Goal: Task Accomplishment & Management: Manage account settings

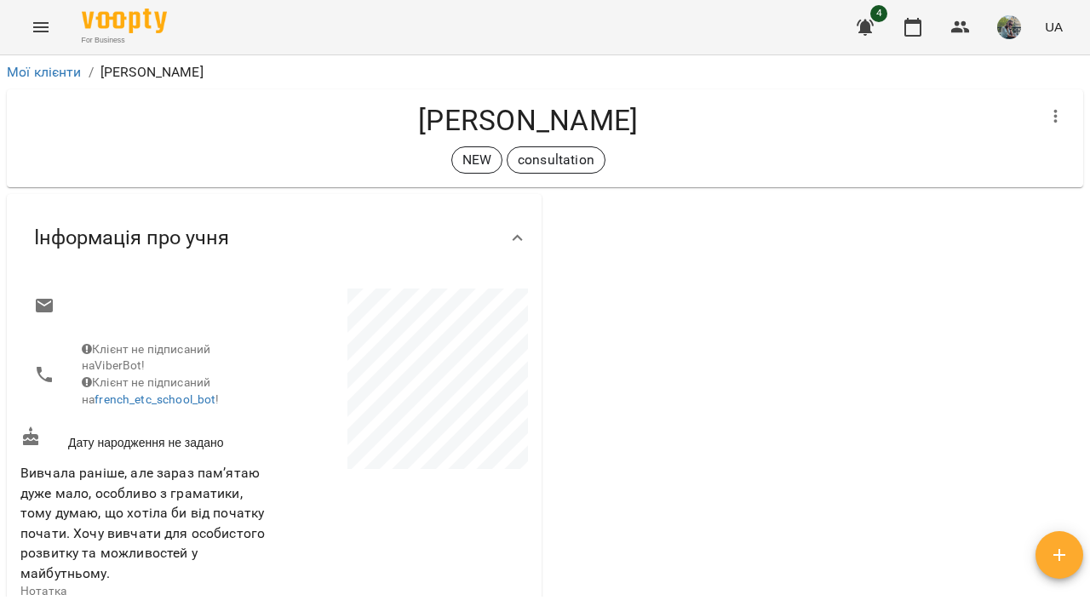
drag, startPoint x: 642, startPoint y: 99, endPoint x: 441, endPoint y: 110, distance: 201.2
click at [441, 110] on div "[PERSON_NAME] NEW consultation" at bounding box center [545, 138] width 1076 height 98
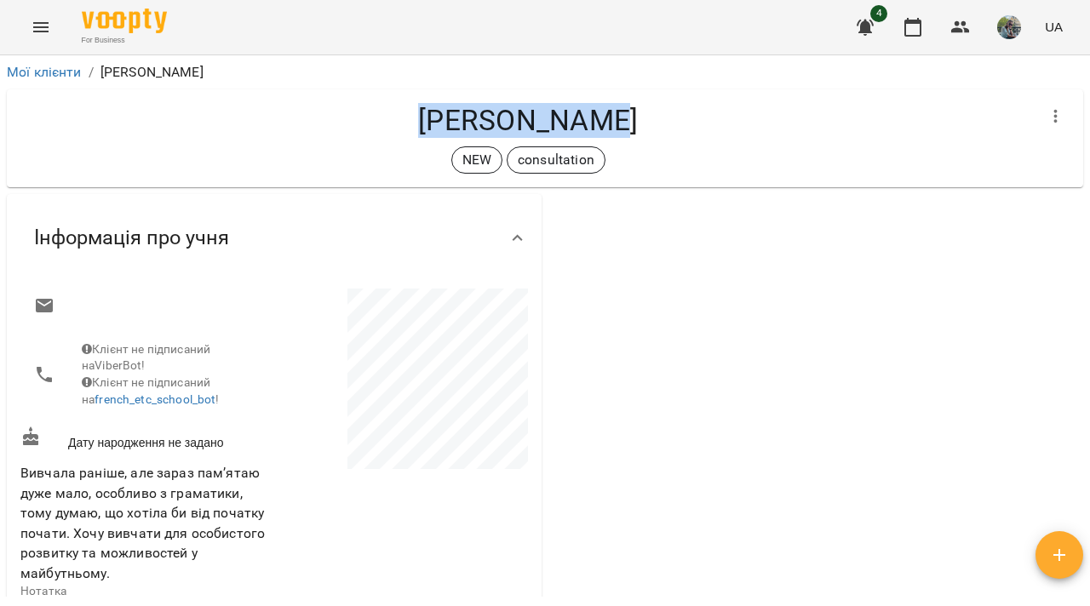
drag, startPoint x: 441, startPoint y: 110, endPoint x: 620, endPoint y: 109, distance: 178.8
click at [620, 109] on h4 "[PERSON_NAME]" at bounding box center [527, 120] width 1015 height 35
copy h4 "[PERSON_NAME]"
click at [99, 23] on img at bounding box center [124, 21] width 85 height 25
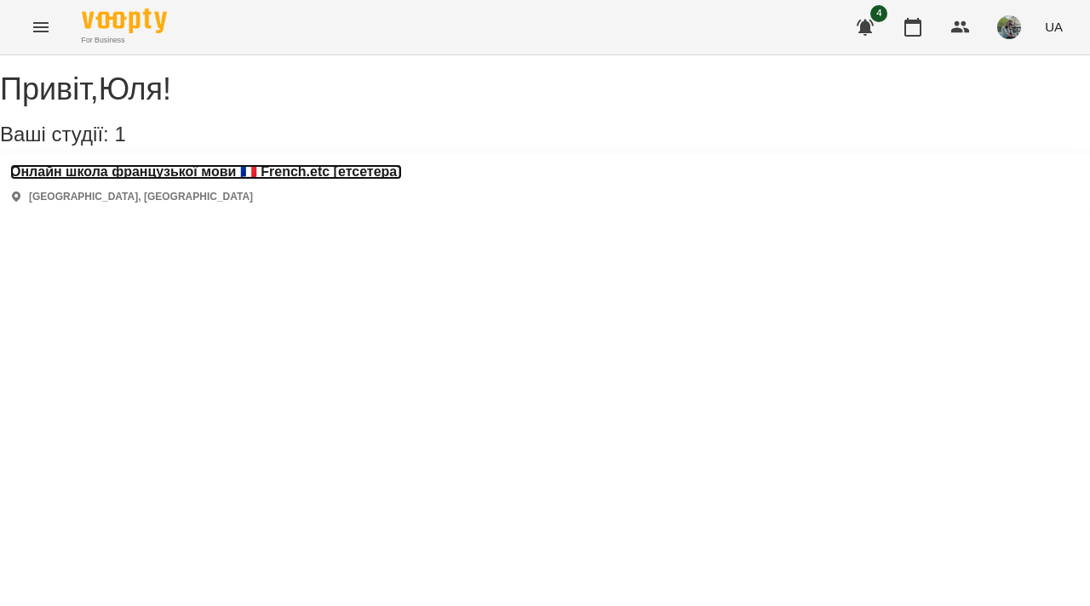
click at [157, 180] on h3 "Онлайн школа французької мови 🇫🇷 French.etc [етсетера]" at bounding box center [206, 171] width 392 height 15
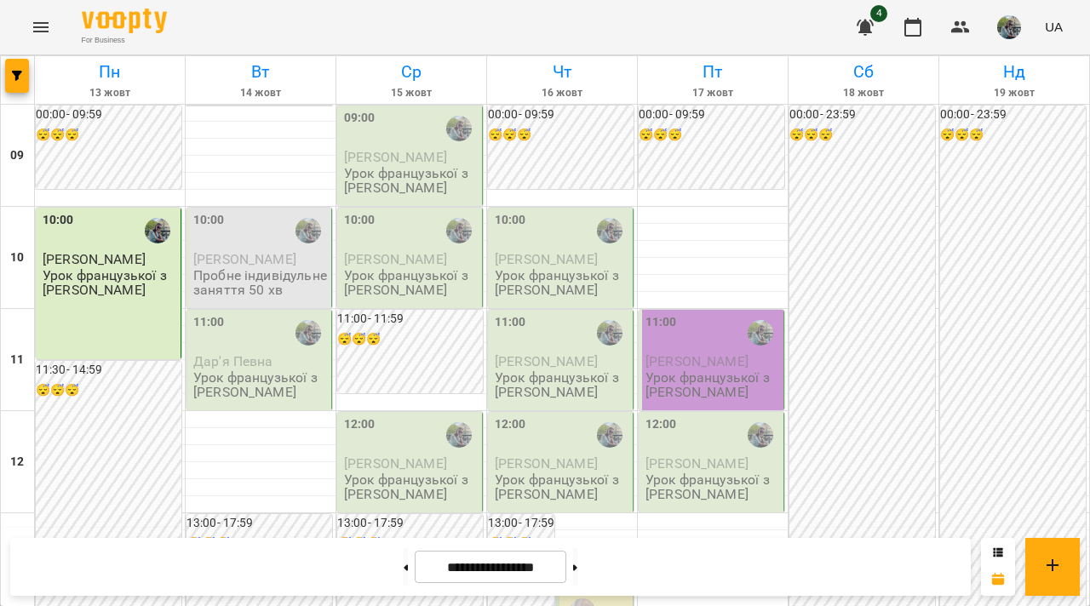
scroll to position [754, 0]
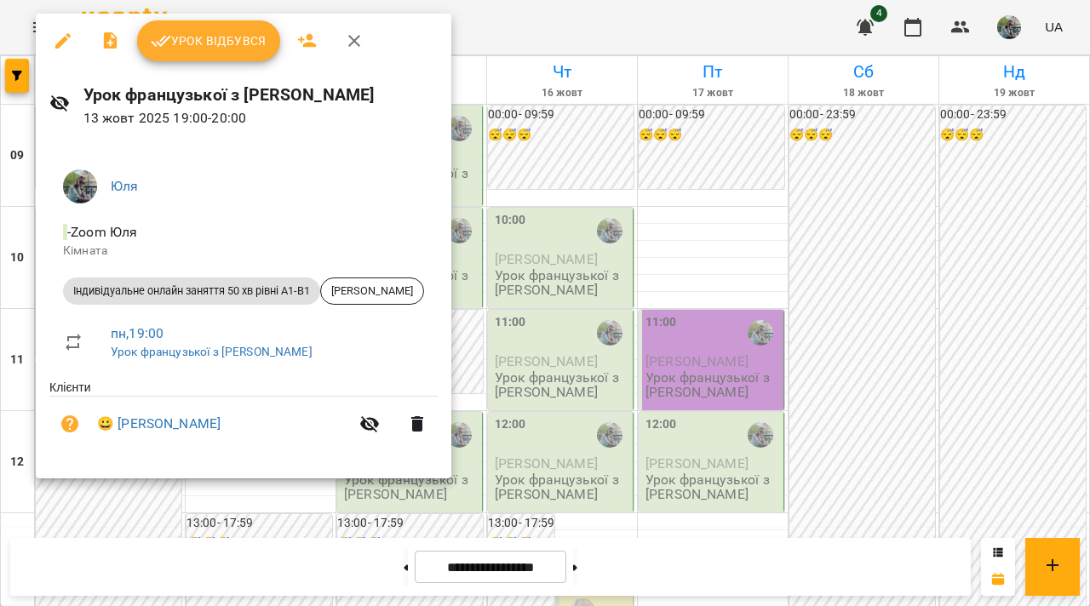
click at [463, 389] on div at bounding box center [545, 303] width 1090 height 606
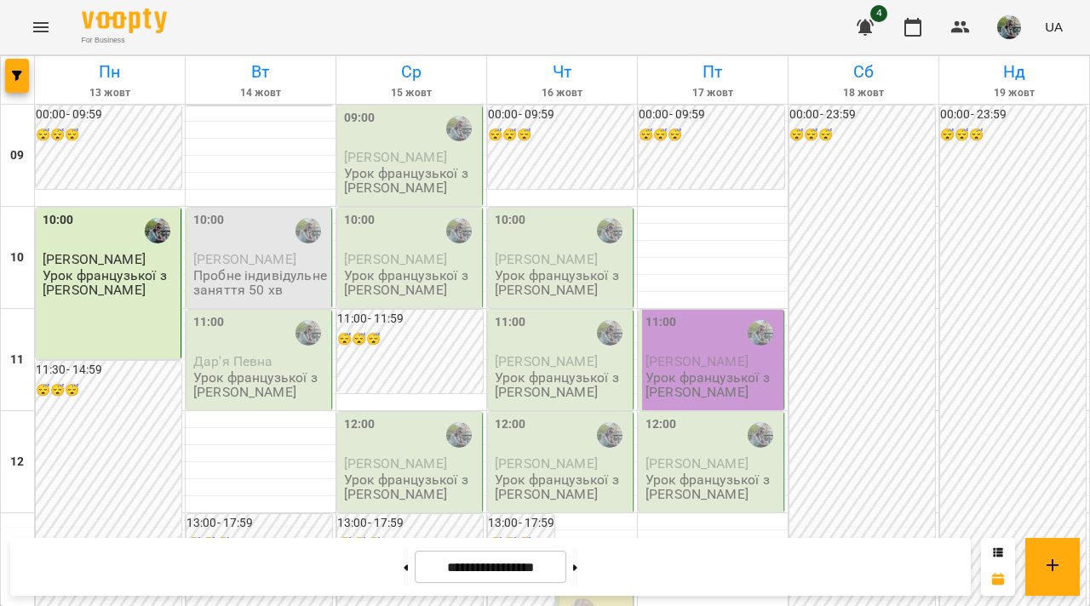
scroll to position [68, 0]
